Goal: Communication & Community: Answer question/provide support

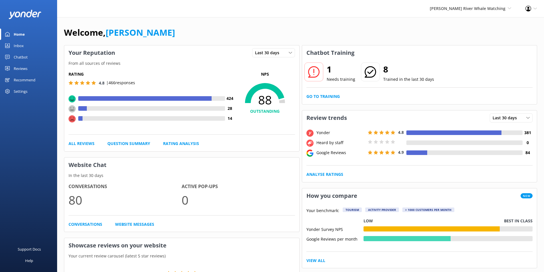
click at [18, 47] on div "Inbox" at bounding box center [19, 45] width 10 height 11
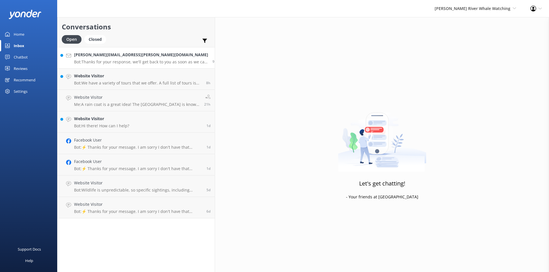
click at [116, 59] on div "[PERSON_NAME][EMAIL_ADDRESS][PERSON_NAME][DOMAIN_NAME] Bot: Thanks for your res…" at bounding box center [141, 58] width 134 height 12
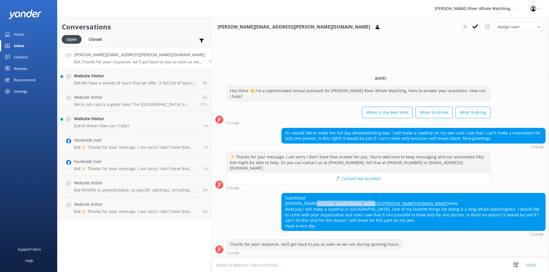
drag, startPoint x: 302, startPoint y: 200, endPoint x: 252, endPoint y: 199, distance: 50.3
click at [281, 199] on div "Submitted: [PERSON_NAME] [PERSON_NAME][EMAIL_ADDRESS][PERSON_NAME][DOMAIN_NAME]…" at bounding box center [412, 212] width 263 height 38
copy link "[PERSON_NAME][EMAIL_ADDRESS][PERSON_NAME][DOMAIN_NAME]"
